Goal: Register for event/course

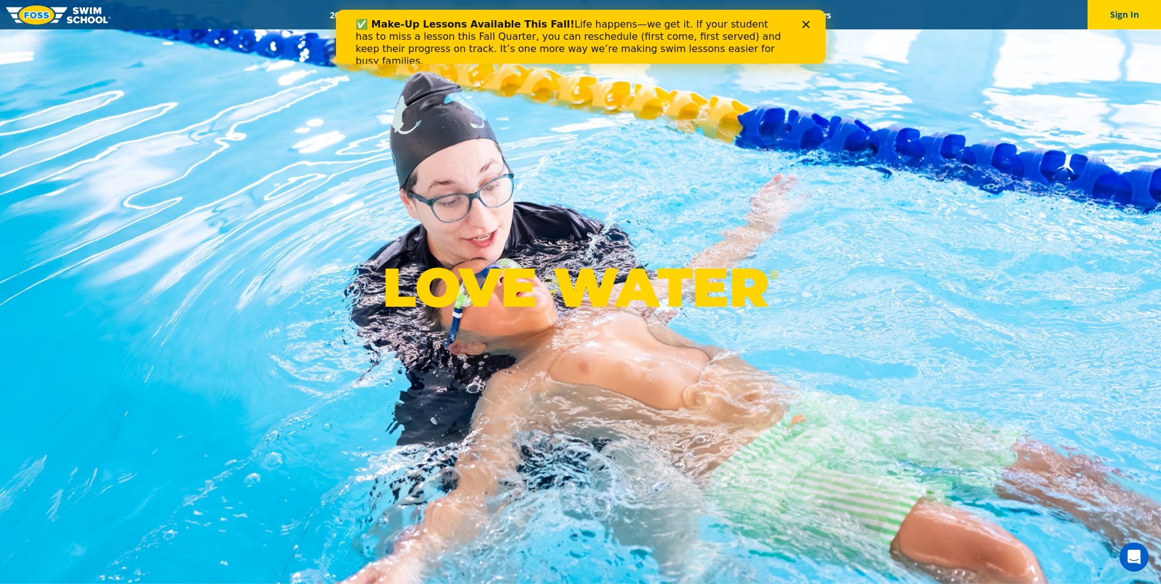
click at [808, 23] on icon "Close" at bounding box center [805, 24] width 7 height 7
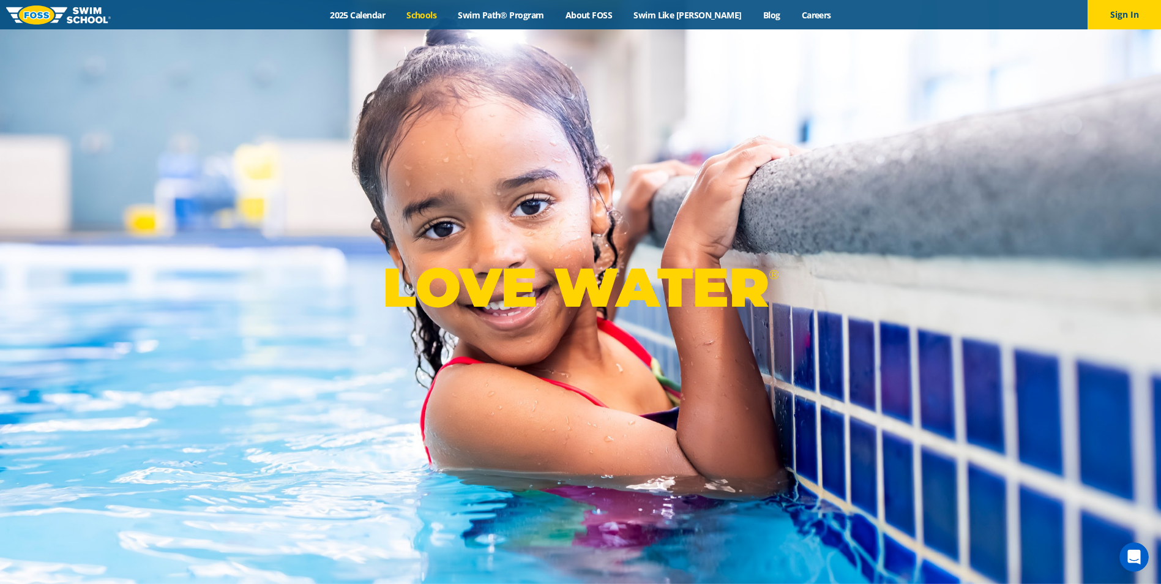
click at [430, 12] on link "Schools" at bounding box center [421, 15] width 51 height 12
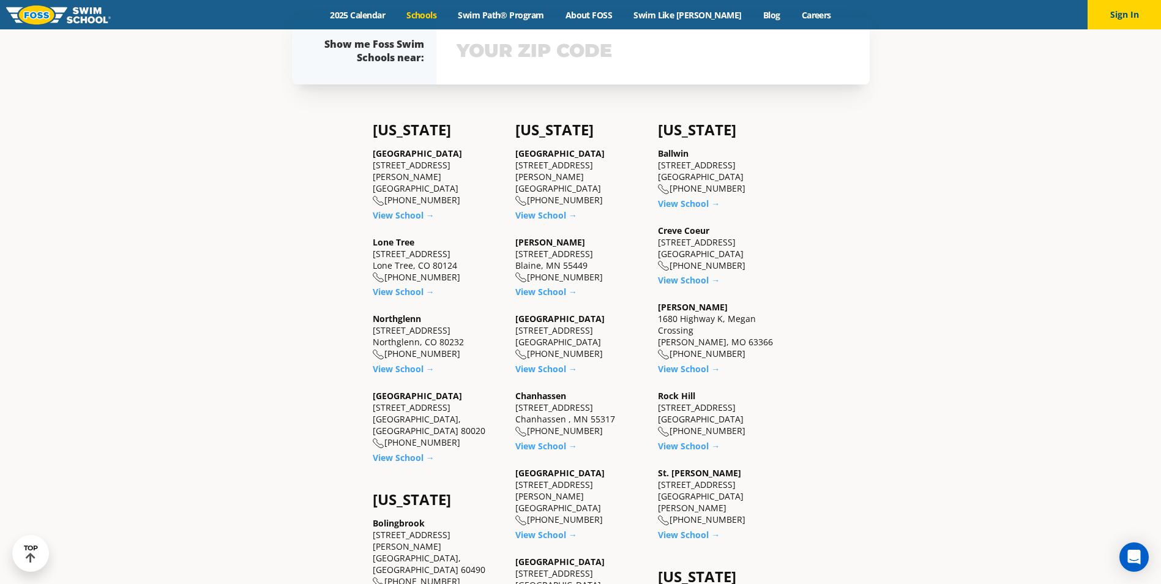
scroll to position [445, 0]
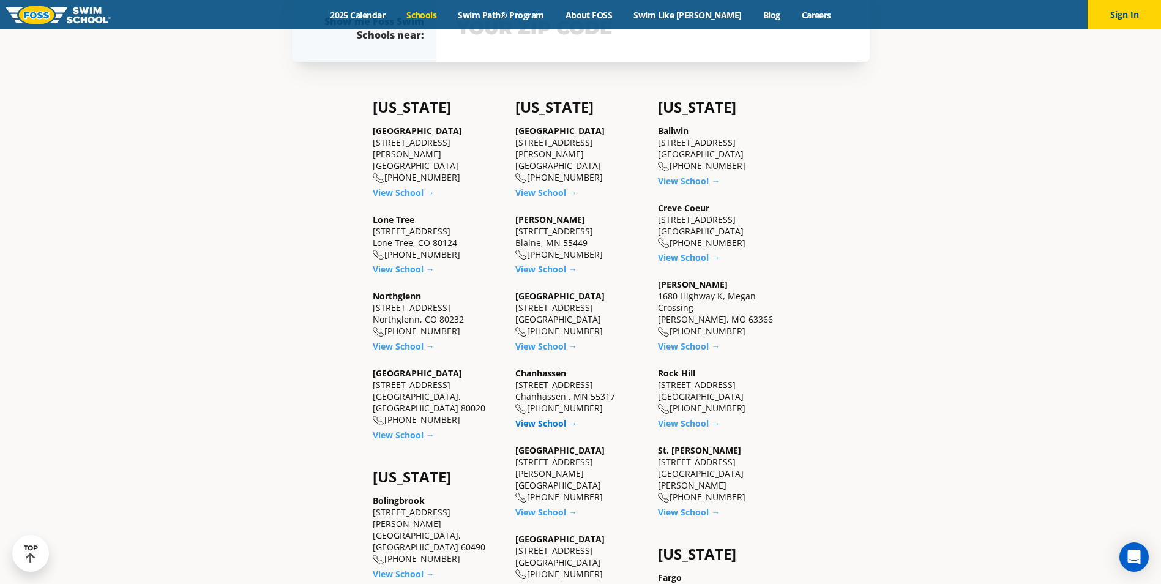
click at [535, 425] on link "View School →" at bounding box center [546, 423] width 62 height 12
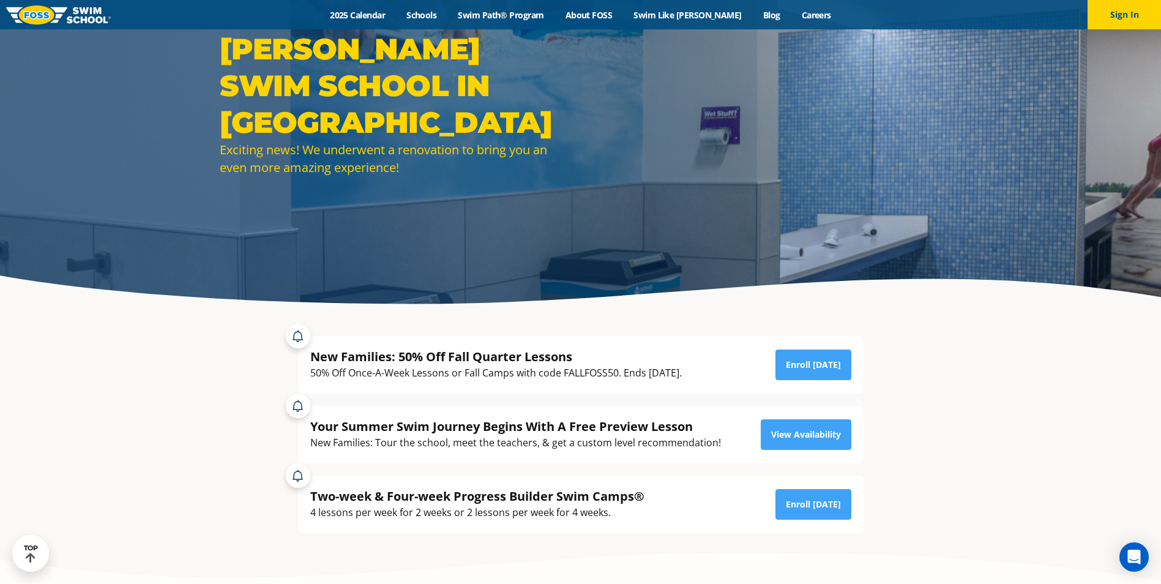
scroll to position [176, 0]
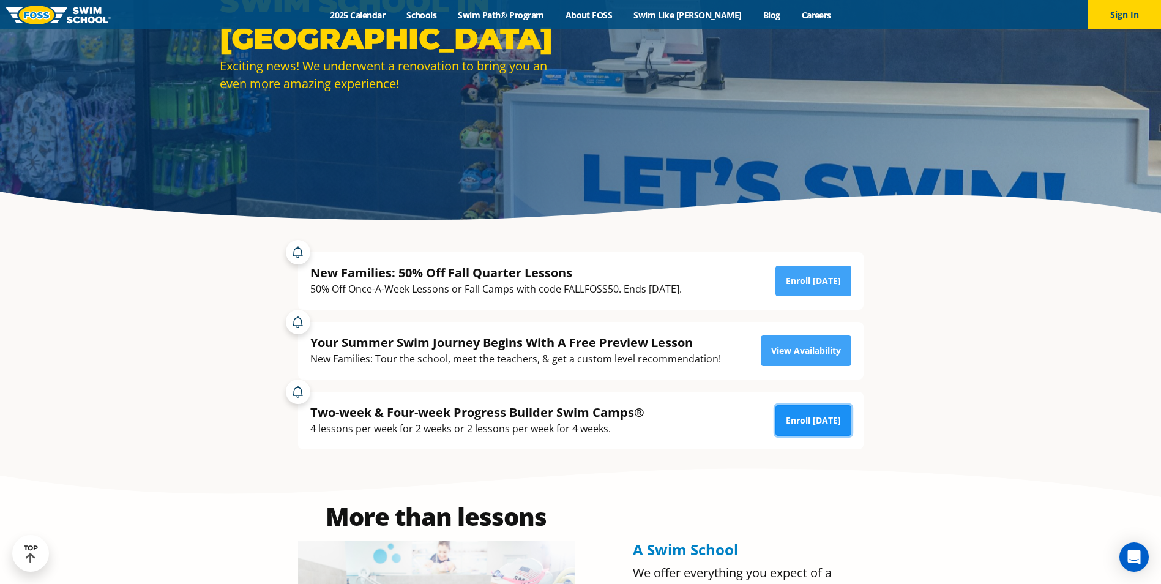
click at [831, 420] on link "Enroll Today" at bounding box center [813, 420] width 76 height 31
